Goal: Task Accomplishment & Management: Complete application form

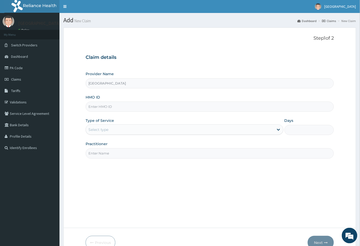
click at [93, 107] on input "HMO ID" at bounding box center [210, 106] width 249 height 10
paste input "CRG/10055/A"
type input "CRG/10055/A"
click at [109, 131] on div "Select type" at bounding box center [180, 129] width 188 height 8
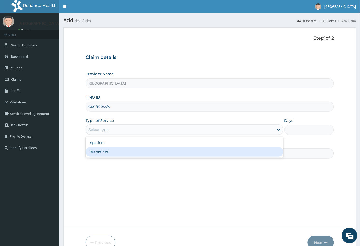
click at [101, 152] on div "Outpatient" at bounding box center [185, 151] width 198 height 9
type input "1"
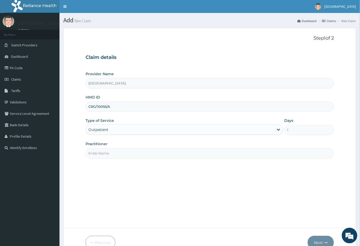
click at [118, 146] on div "Practitioner" at bounding box center [210, 149] width 249 height 17
click at [117, 152] on input "Practitioner" at bounding box center [210, 153] width 249 height 10
type input "CON"
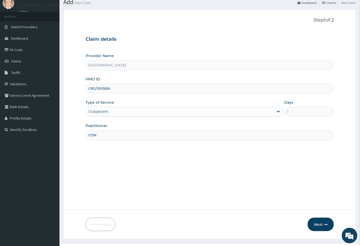
scroll to position [28, 0]
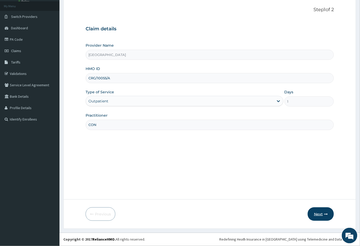
click at [322, 214] on button "Next" at bounding box center [321, 213] width 26 height 13
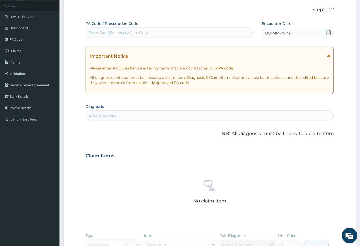
click at [102, 33] on div "Enter Code(Secondary Care Only)" at bounding box center [118, 32] width 61 height 5
drag, startPoint x: 102, startPoint y: 33, endPoint x: 95, endPoint y: 30, distance: 7.7
click at [95, 30] on div "Enter Code(Secondary Care Only)" at bounding box center [170, 32] width 168 height 8
drag, startPoint x: 95, startPoint y: 30, endPoint x: 223, endPoint y: 158, distance: 180.6
click at [223, 158] on div "Claim Items" at bounding box center [210, 154] width 249 height 13
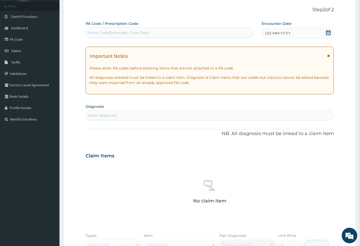
click at [113, 32] on div "Enter Code(Secondary Care Only)" at bounding box center [118, 32] width 61 height 5
paste input "PA/8ACEE2"
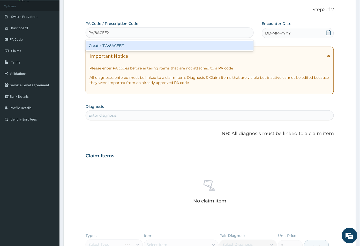
type input "PA/8ACEE2"
click at [112, 47] on div "Create "PA/8ACEE2"" at bounding box center [170, 45] width 168 height 9
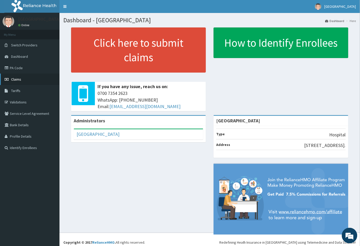
click at [17, 80] on span "Claims" at bounding box center [16, 79] width 10 height 5
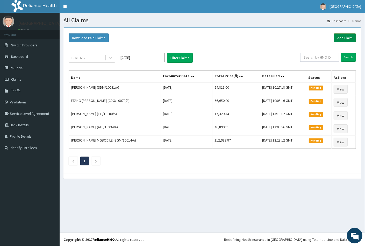
click at [345, 34] on link "Add Claim" at bounding box center [345, 37] width 22 height 9
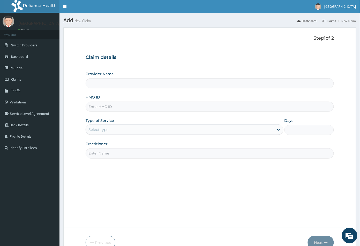
type input "[GEOGRAPHIC_DATA]"
click at [94, 106] on input "HMO ID" at bounding box center [210, 106] width 249 height 10
paste input "CRG/10055/A"
click at [97, 107] on input "CRG/10055/A" at bounding box center [210, 106] width 249 height 10
type input "CRG/10055/A"
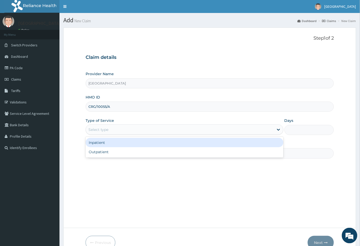
click at [98, 129] on div "Select type" at bounding box center [98, 129] width 20 height 5
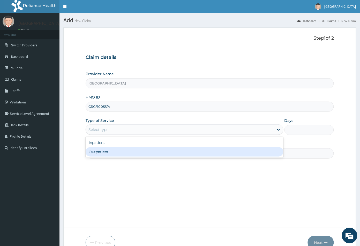
click at [99, 150] on div "Outpatient" at bounding box center [185, 151] width 198 height 9
type input "1"
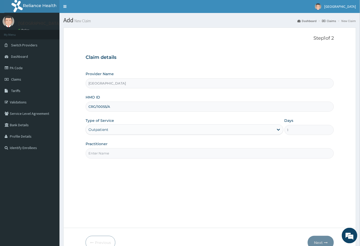
click at [99, 150] on input "Practitioner" at bounding box center [210, 153] width 249 height 10
type input "CON"
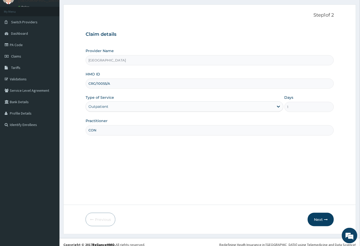
scroll to position [28, 0]
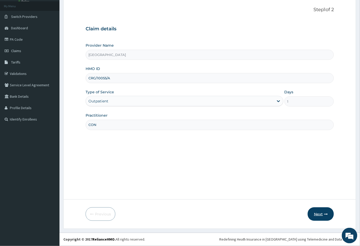
click at [317, 214] on button "Next" at bounding box center [321, 213] width 26 height 13
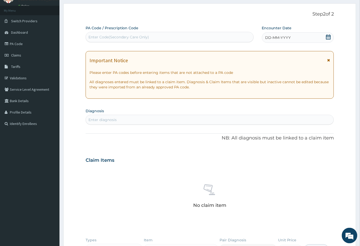
scroll to position [0, 0]
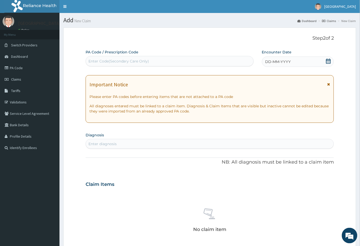
click at [328, 59] on icon at bounding box center [328, 60] width 5 height 5
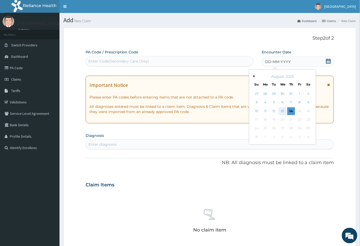
click at [280, 110] on div "13" at bounding box center [283, 111] width 8 height 8
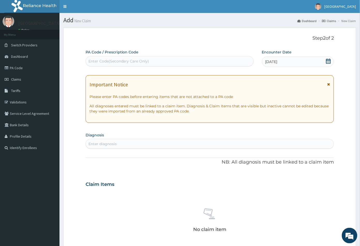
click at [102, 56] on div "Enter Code(Secondary Care Only)" at bounding box center [170, 61] width 168 height 10
click at [103, 62] on div "Enter Code(Secondary Care Only)" at bounding box center [118, 60] width 61 height 5
paste input "PA/8ACEE2"
type input "PA/8ACEE2"
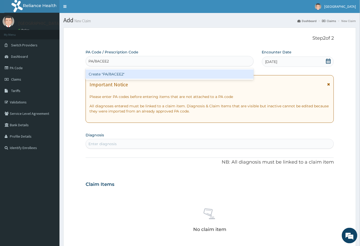
click at [114, 70] on div "Create "PA/8ACEE2"" at bounding box center [170, 73] width 168 height 9
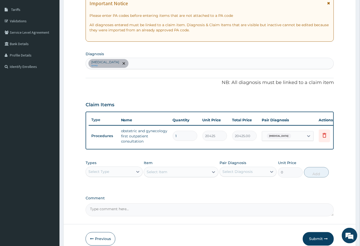
scroll to position [109, 0]
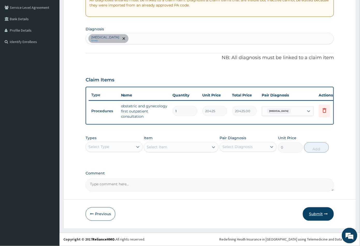
click at [312, 213] on button "Submit" at bounding box center [318, 213] width 31 height 13
